Goal: Task Accomplishment & Management: Use online tool/utility

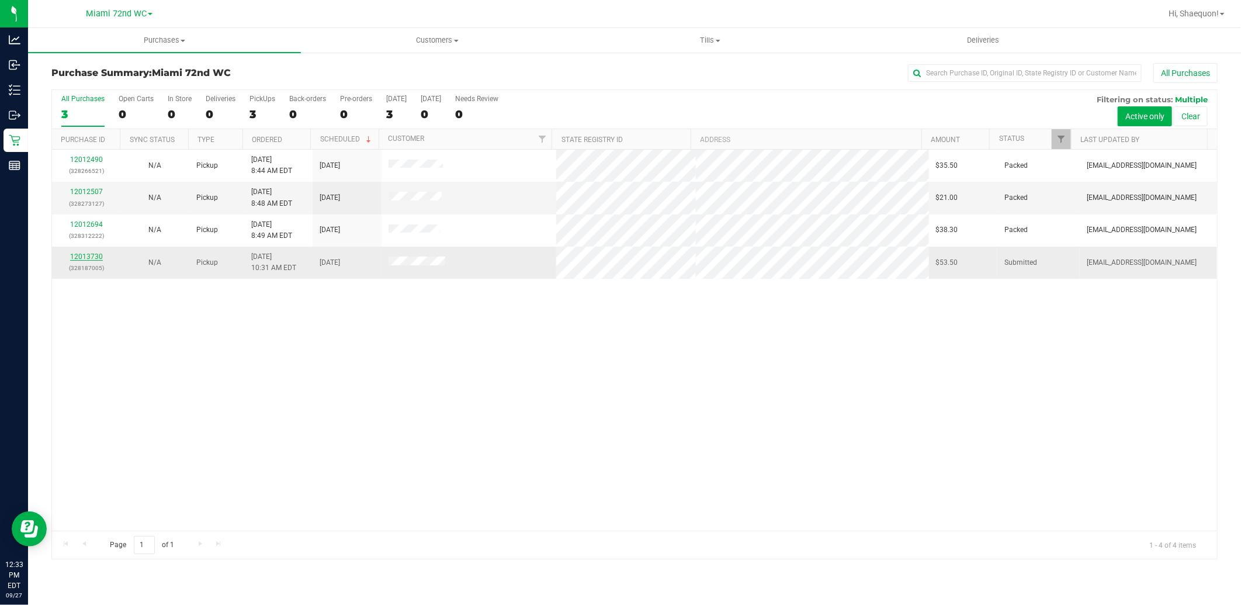
click at [85, 258] on link "12013730" at bounding box center [86, 257] width 33 height 8
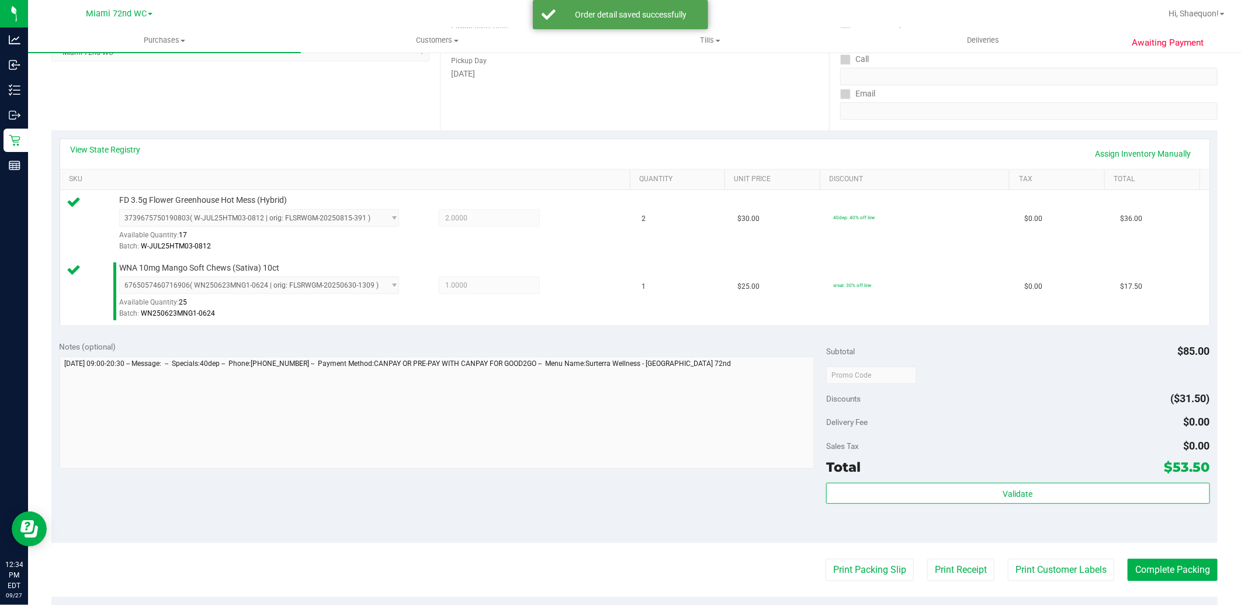
scroll to position [324, 0]
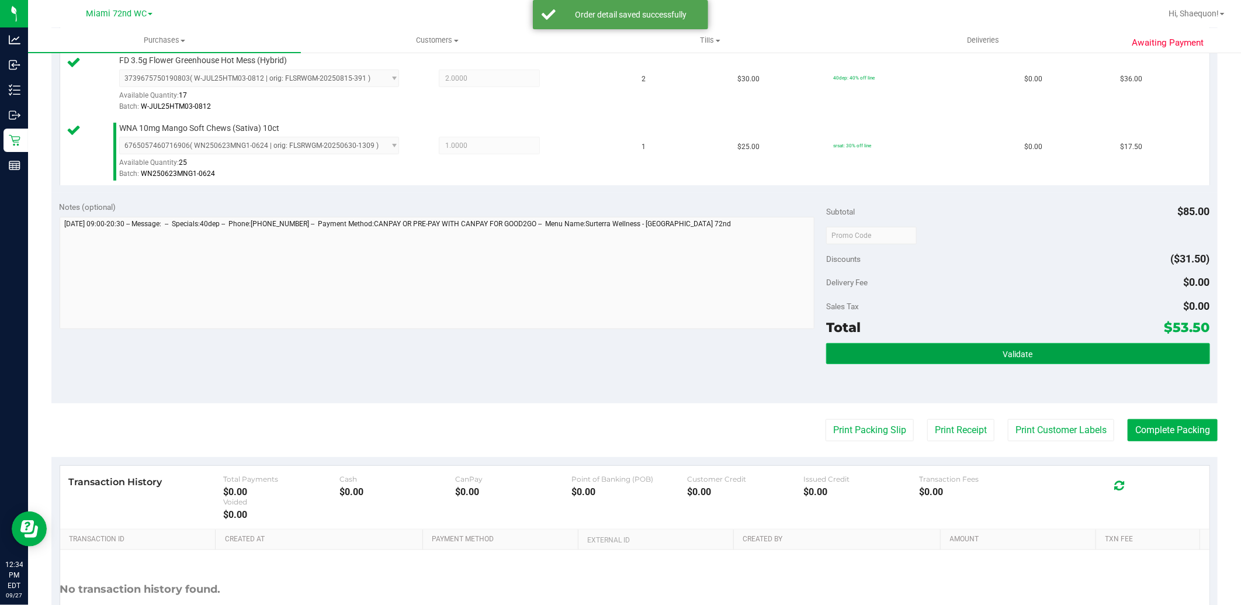
click at [1080, 358] on button "Validate" at bounding box center [1017, 353] width 383 height 21
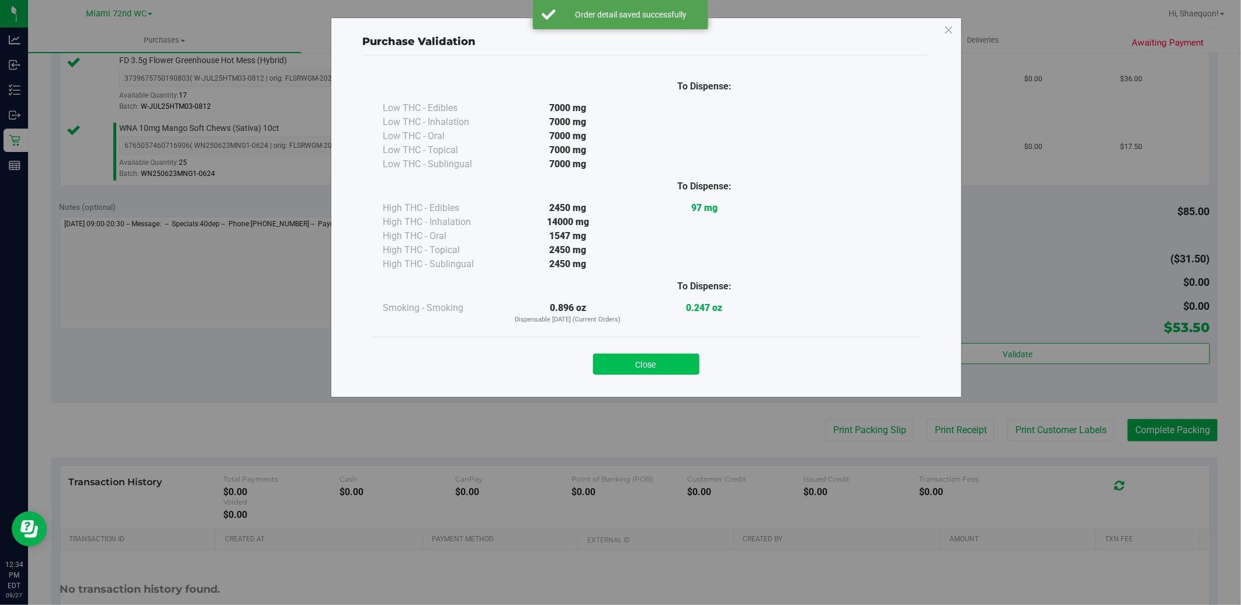
click at [670, 367] on button "Close" at bounding box center [646, 364] width 106 height 21
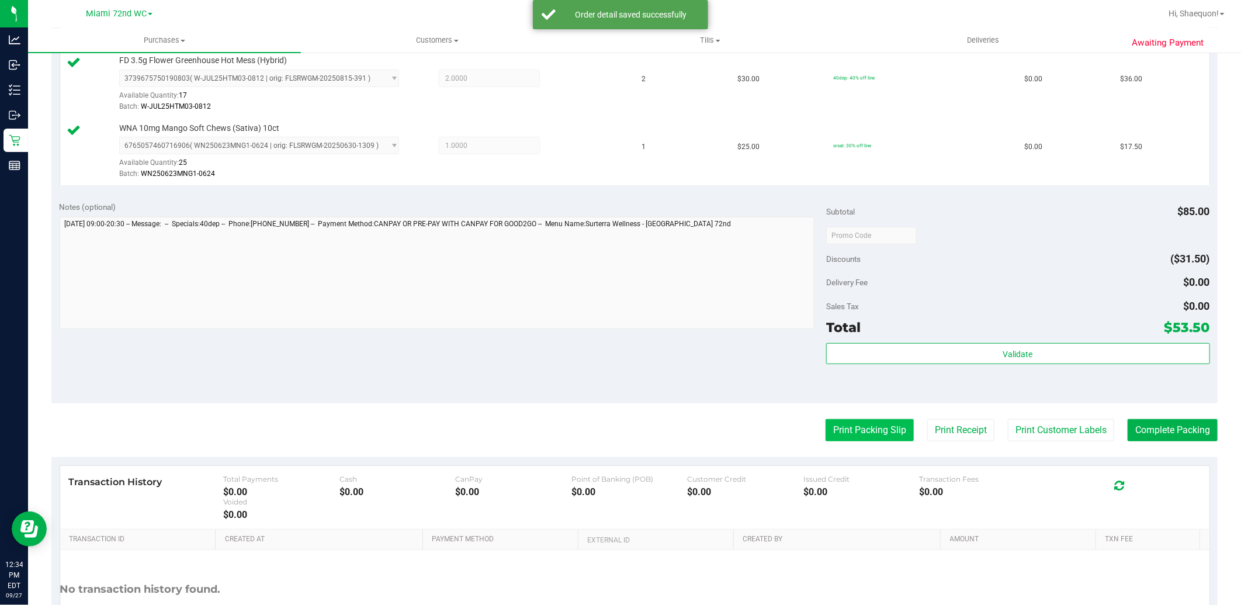
click at [870, 437] on button "Print Packing Slip" at bounding box center [870, 430] width 88 height 22
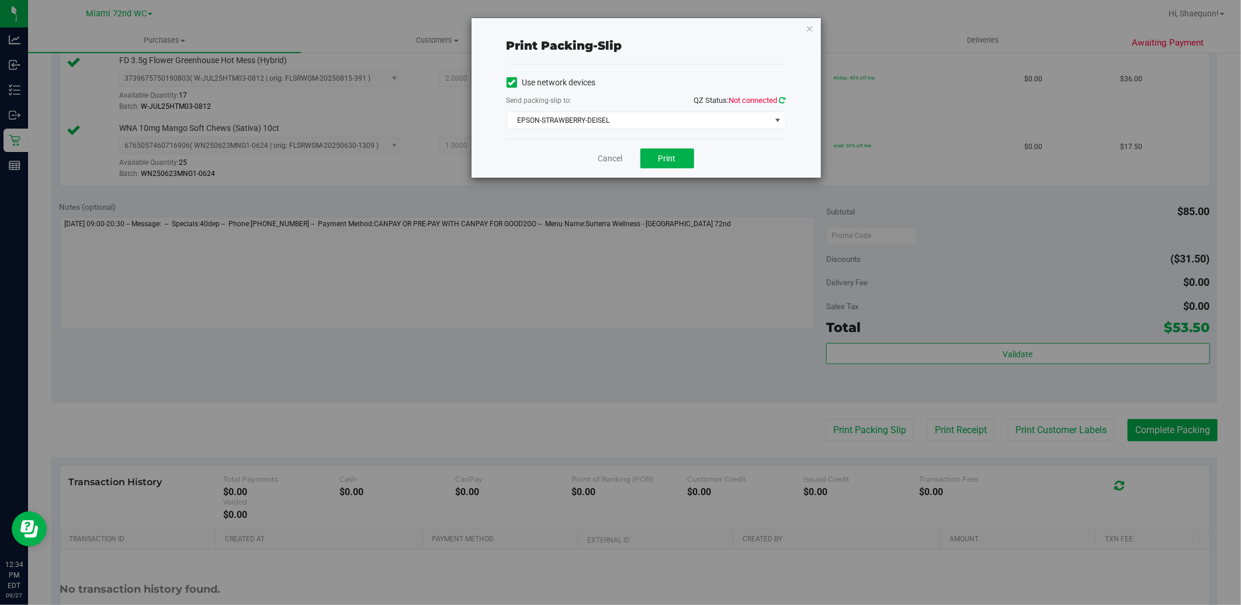
click at [782, 102] on icon at bounding box center [783, 100] width 6 height 8
click at [669, 167] on button "Print" at bounding box center [668, 158] width 54 height 20
click at [614, 161] on link "Cancel" at bounding box center [611, 159] width 25 height 12
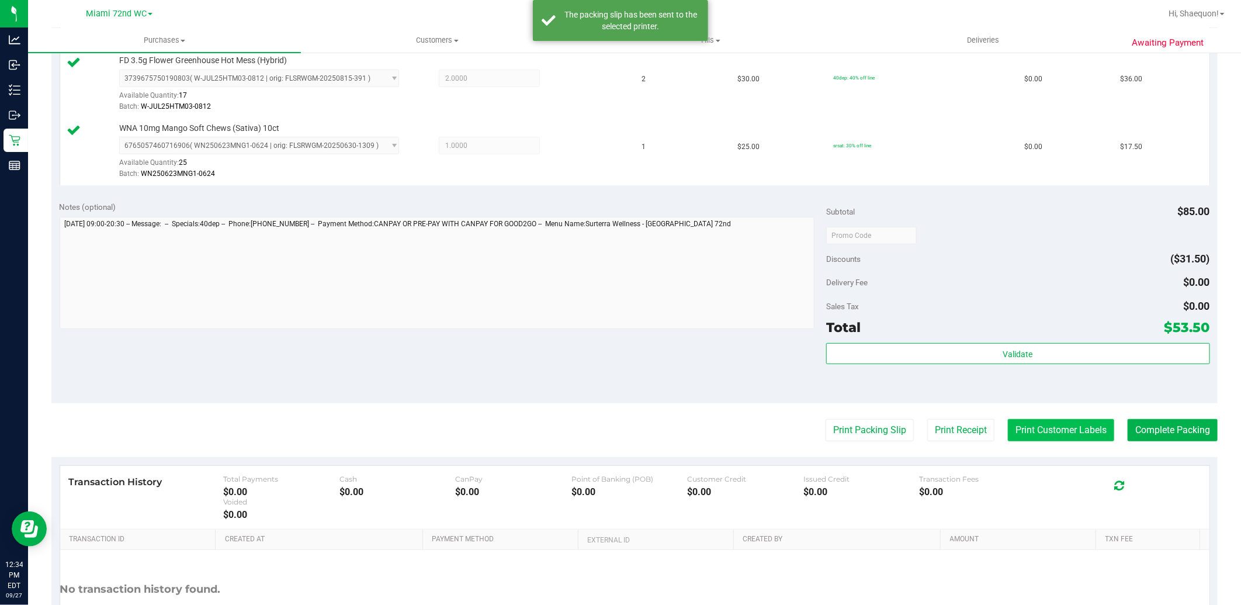
click at [1081, 435] on button "Print Customer Labels" at bounding box center [1061, 430] width 106 height 22
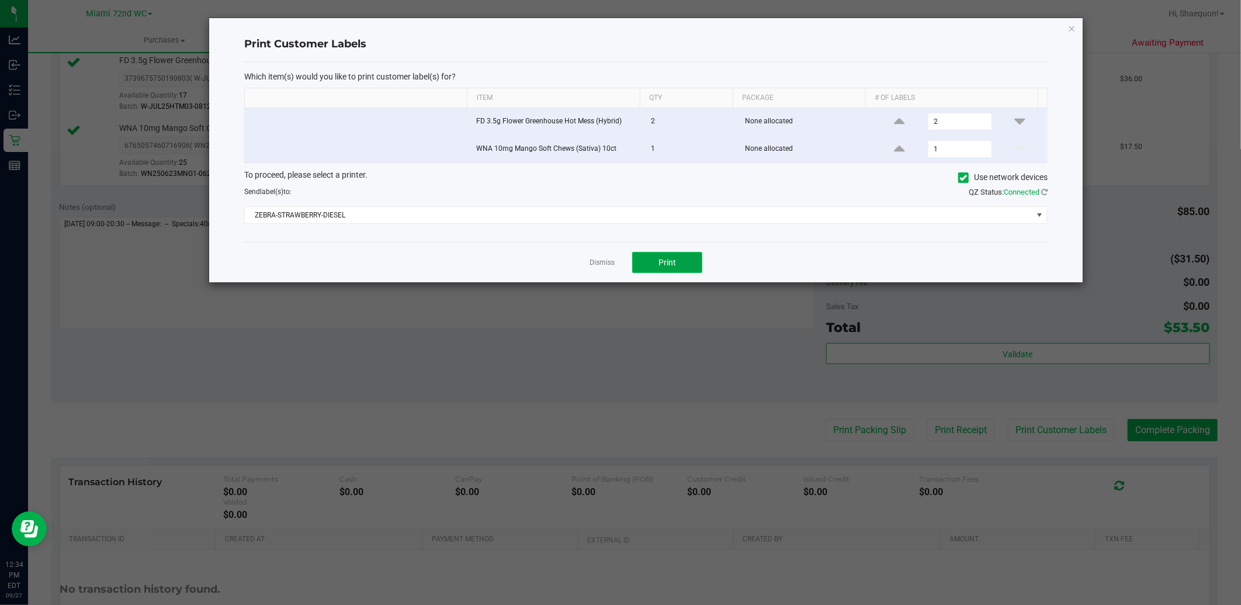
click at [684, 259] on button "Print" at bounding box center [667, 262] width 70 height 21
click at [612, 262] on link "Dismiss" at bounding box center [602, 263] width 25 height 10
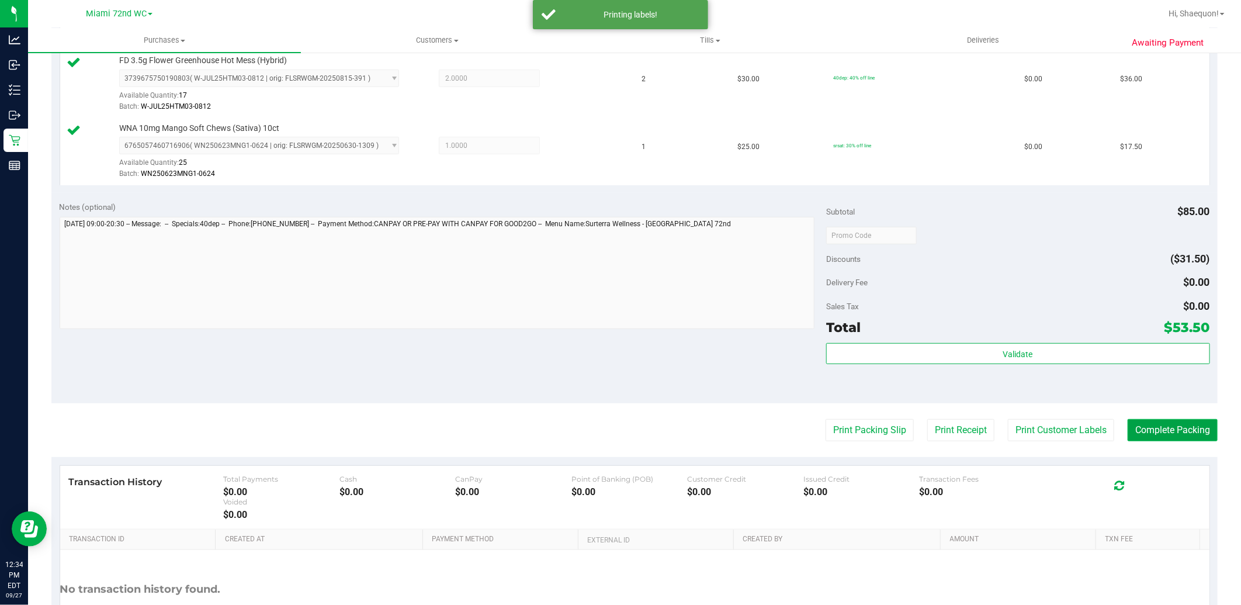
click at [1180, 434] on button "Complete Packing" at bounding box center [1173, 430] width 90 height 22
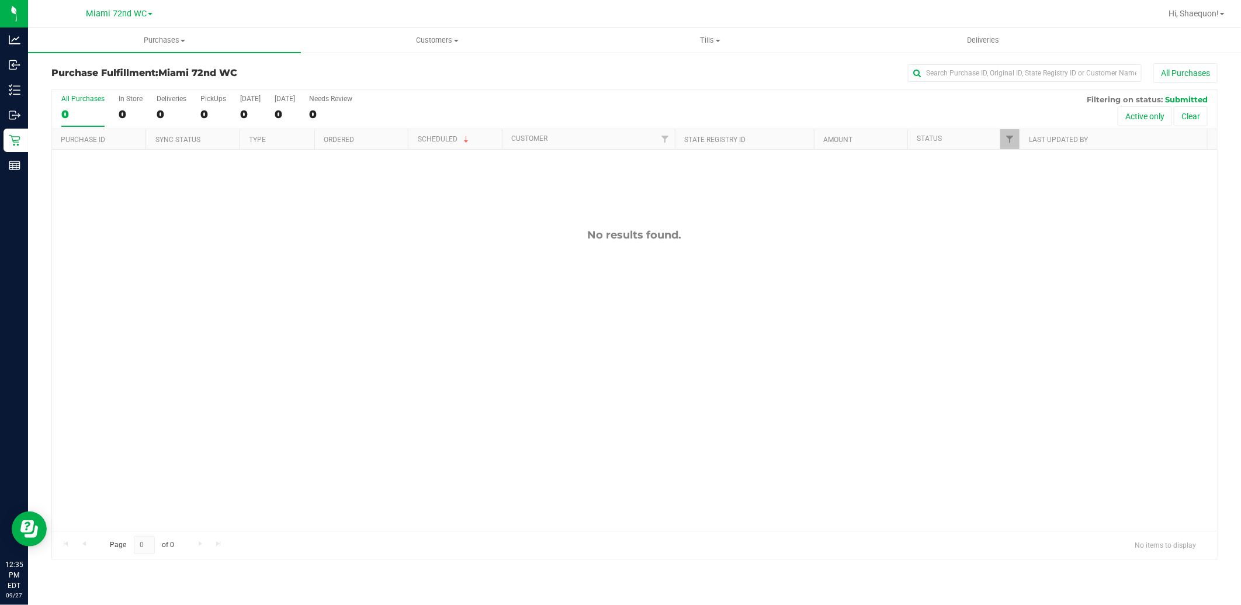
click at [665, 261] on div "No results found." at bounding box center [634, 380] width 1165 height 460
click at [579, 373] on div "No results found." at bounding box center [634, 380] width 1165 height 460
drag, startPoint x: 458, startPoint y: 486, endPoint x: 458, endPoint y: 478, distance: 8.2
click at [458, 483] on div "No results found." at bounding box center [634, 380] width 1165 height 460
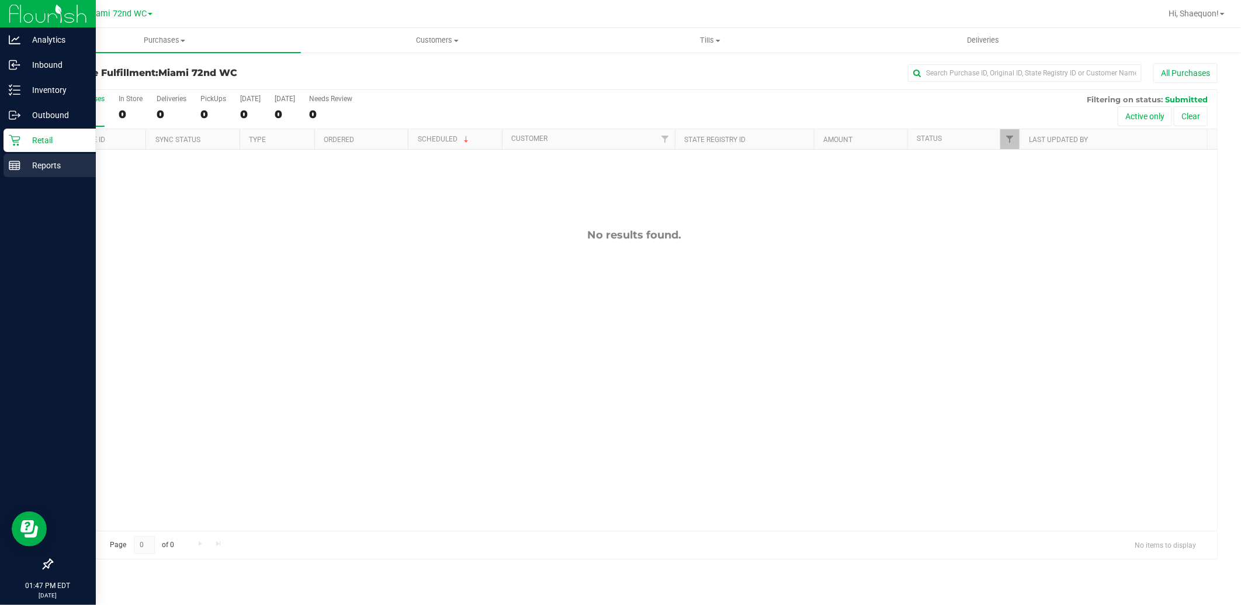
click at [44, 164] on p "Reports" at bounding box center [55, 165] width 70 height 14
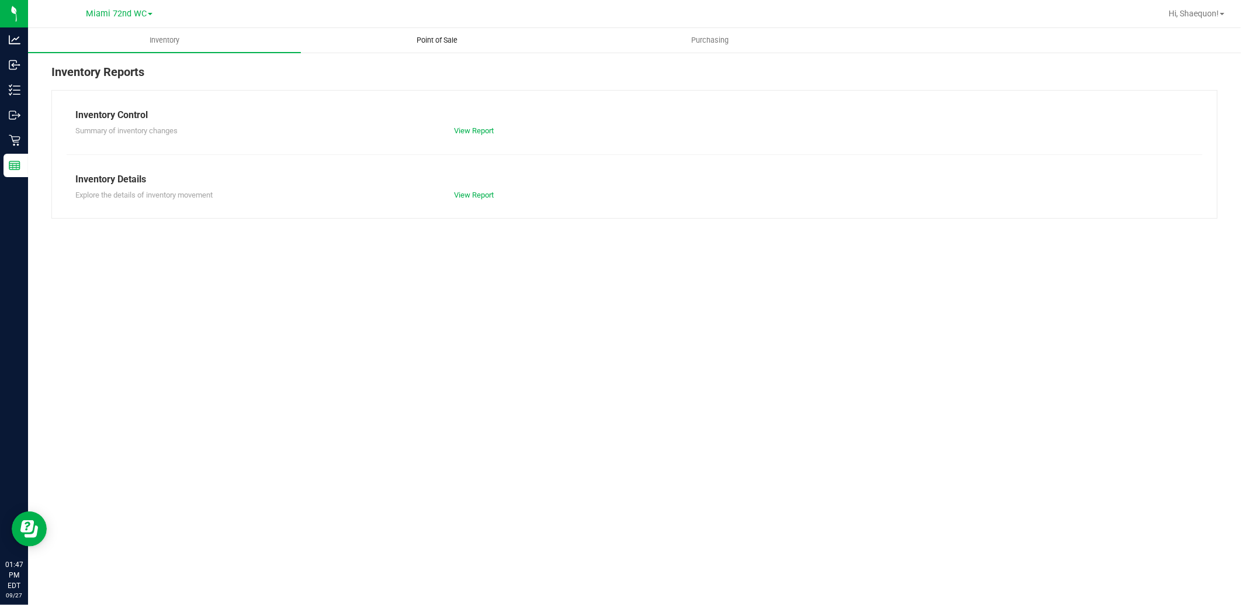
click at [440, 44] on span "Point of Sale" at bounding box center [438, 40] width 72 height 11
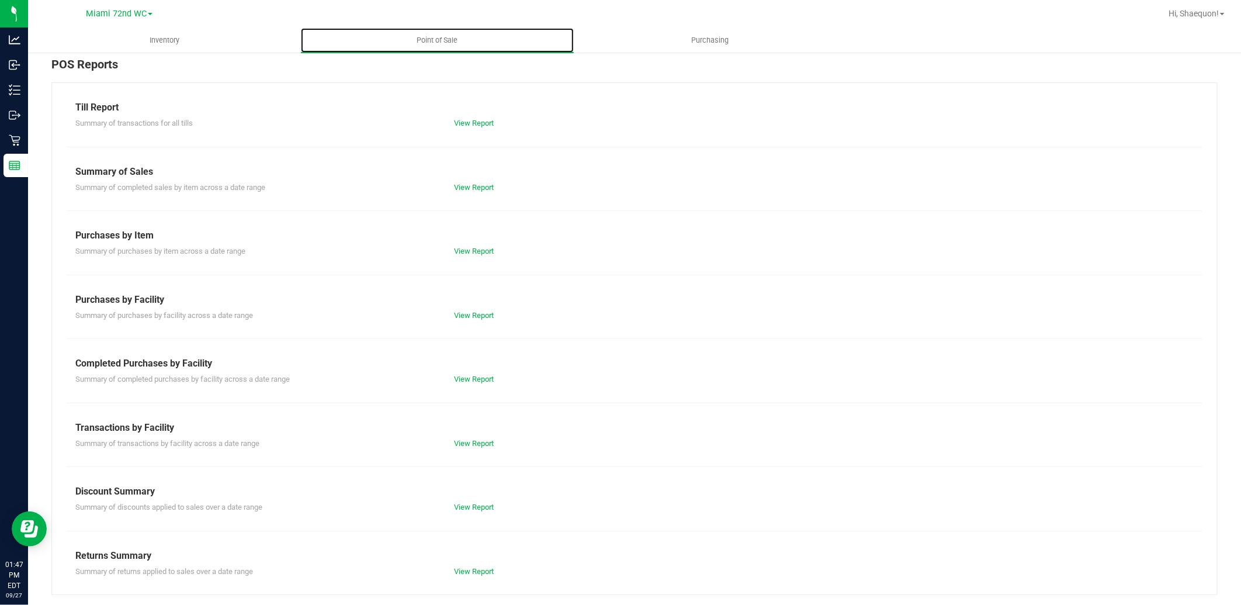
scroll to position [9, 0]
click at [476, 439] on link "View Report" at bounding box center [474, 441] width 40 height 9
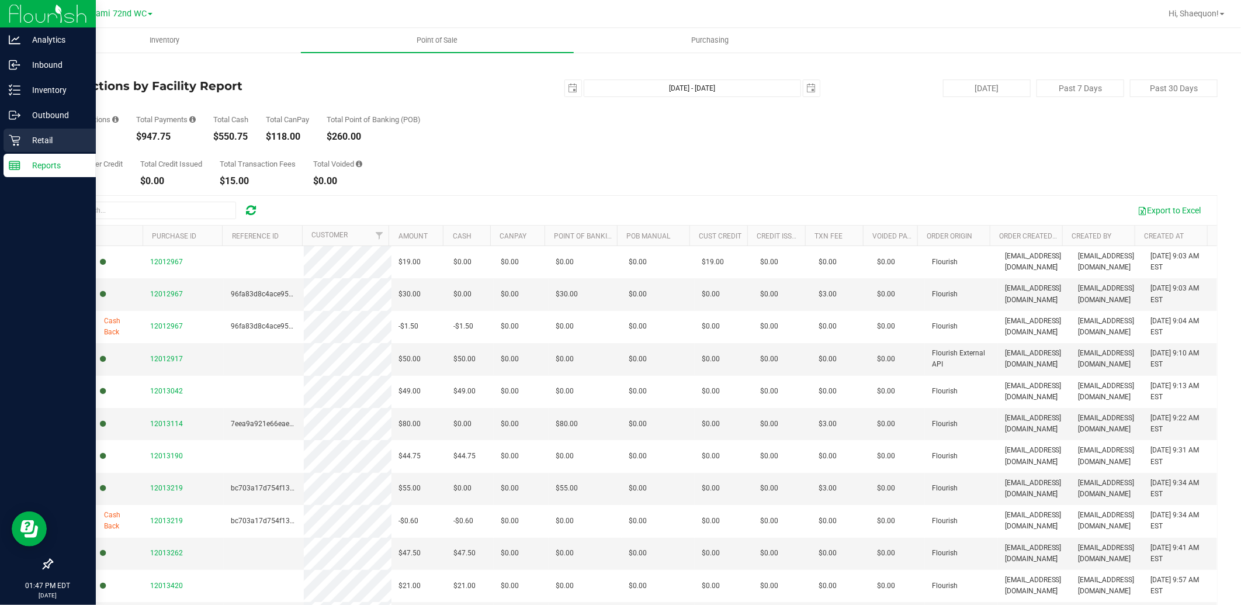
click at [16, 144] on icon at bounding box center [14, 140] width 11 height 11
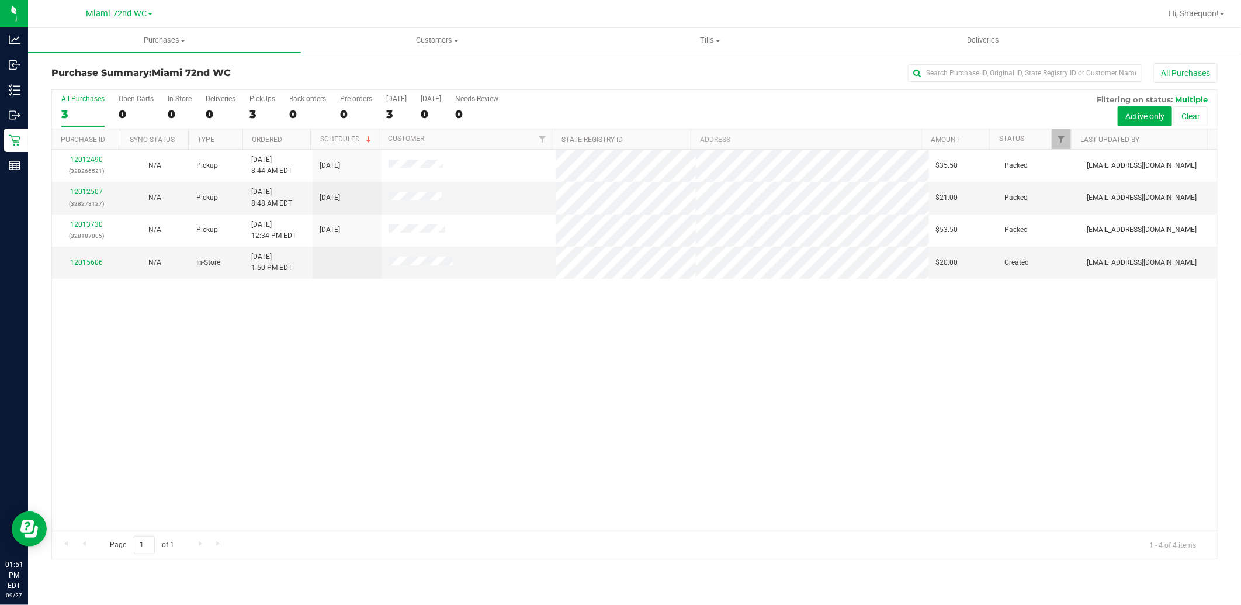
click at [355, 434] on div "12012490 (328266521) N/A Pickup [DATE] 8:44 AM EDT 9/27/2025 $35.50 Packed [EMA…" at bounding box center [634, 340] width 1165 height 381
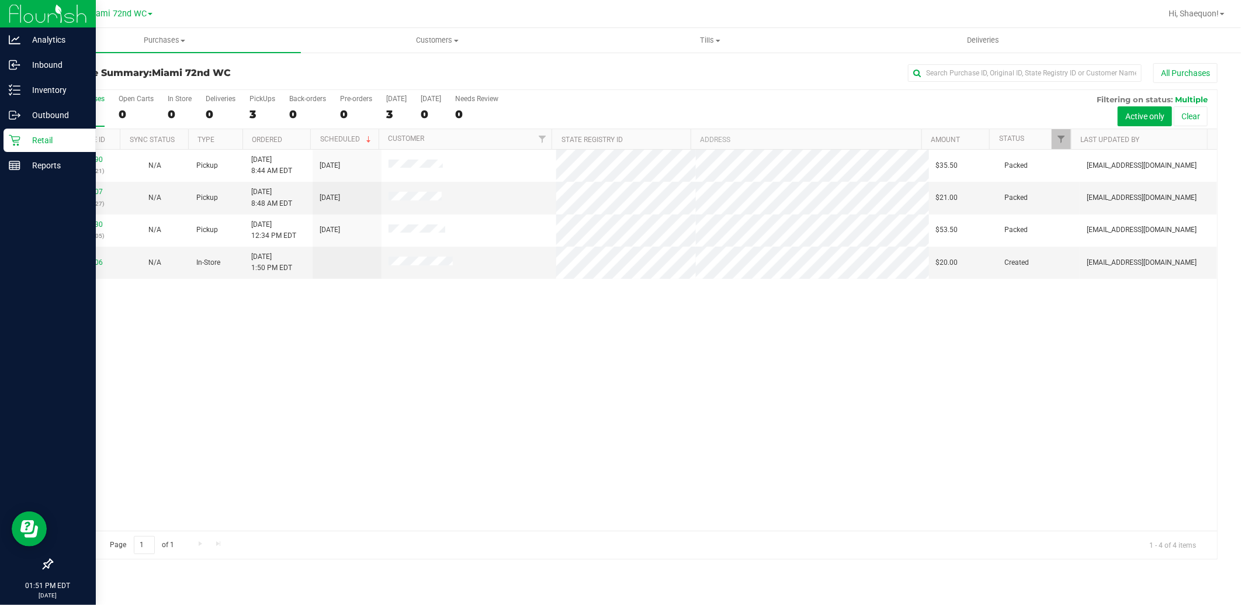
click at [35, 147] on div "Retail" at bounding box center [50, 140] width 92 height 23
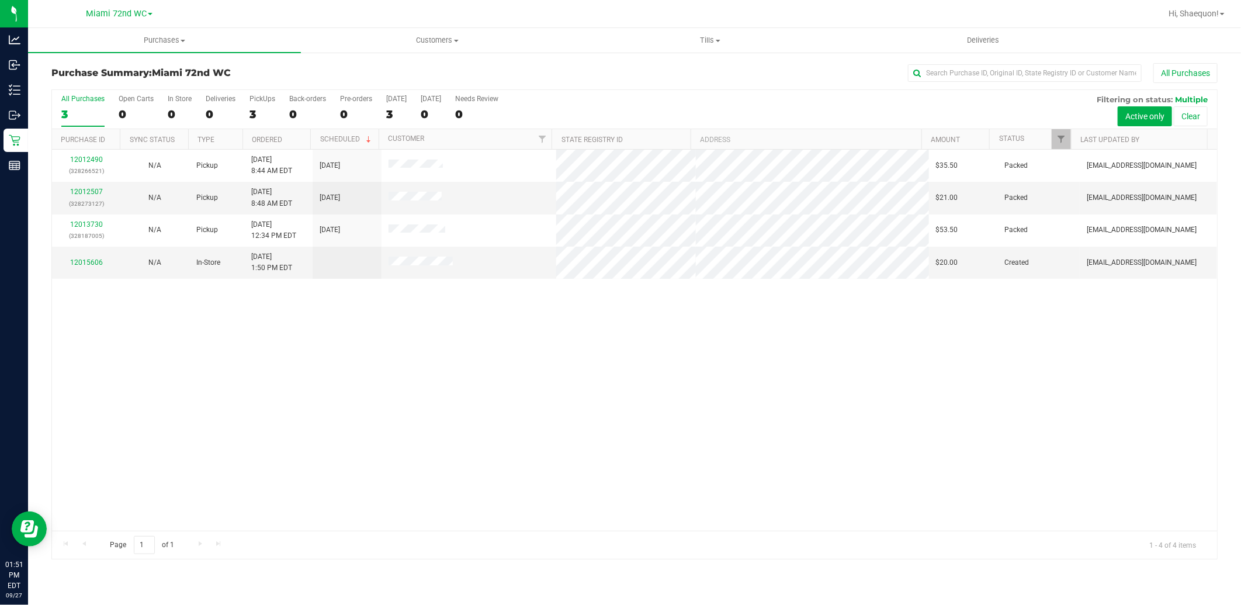
click at [285, 363] on div "12012490 (328266521) N/A Pickup [DATE] 8:44 AM EDT 9/27/2025 $35.50 Packed [EMA…" at bounding box center [634, 340] width 1165 height 381
